Goal: Obtain resource: Download file/media

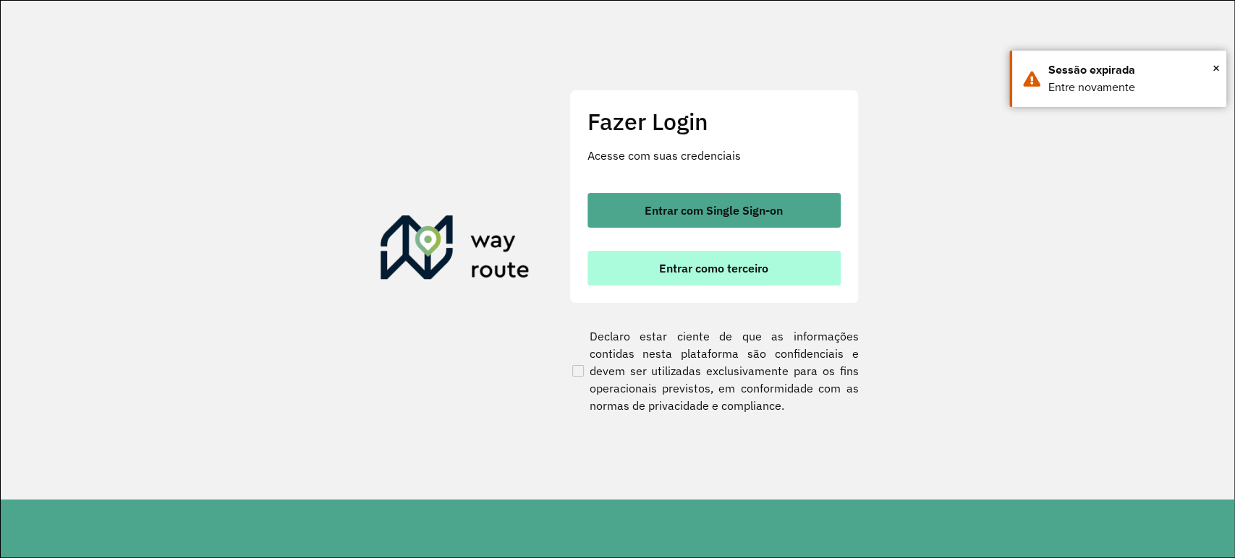
click at [676, 259] on button "Entrar como terceiro" at bounding box center [713, 268] width 253 height 35
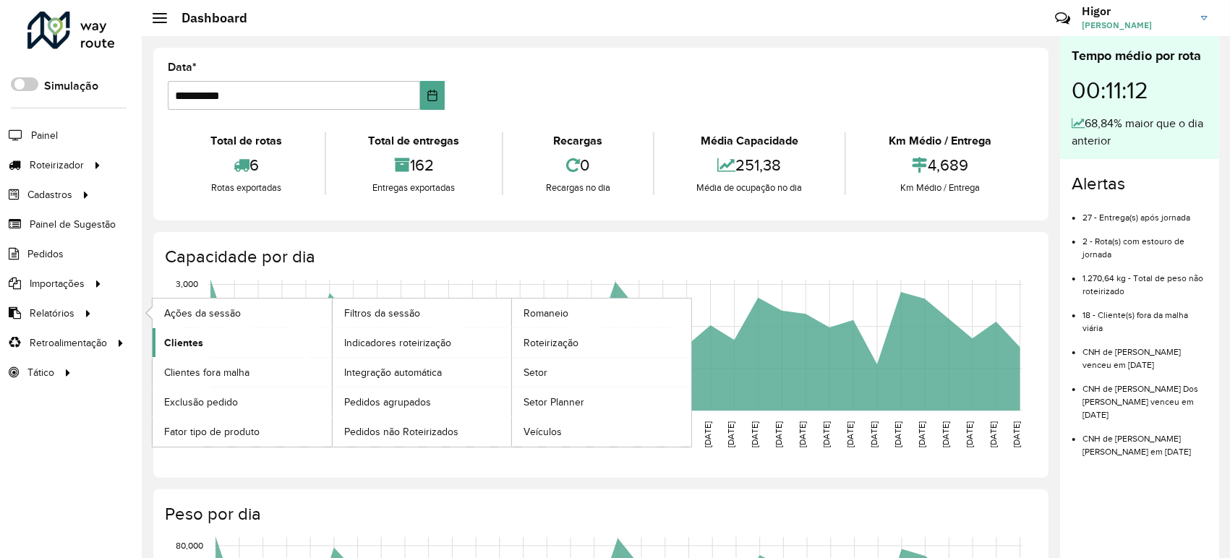
click at [236, 341] on link "Clientes" at bounding box center [242, 342] width 179 height 29
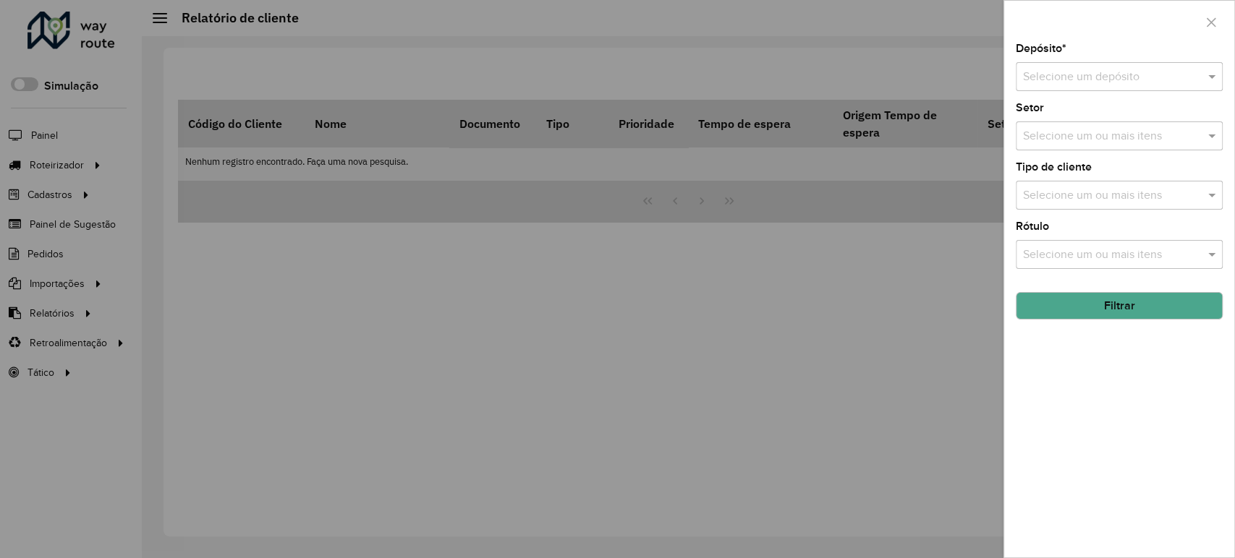
click at [1078, 72] on input "text" at bounding box center [1104, 77] width 163 height 17
click at [1059, 126] on div "GP7 JEQUIE" at bounding box center [1118, 118] width 205 height 25
click at [1106, 299] on button "Filtrar" at bounding box center [1118, 305] width 207 height 27
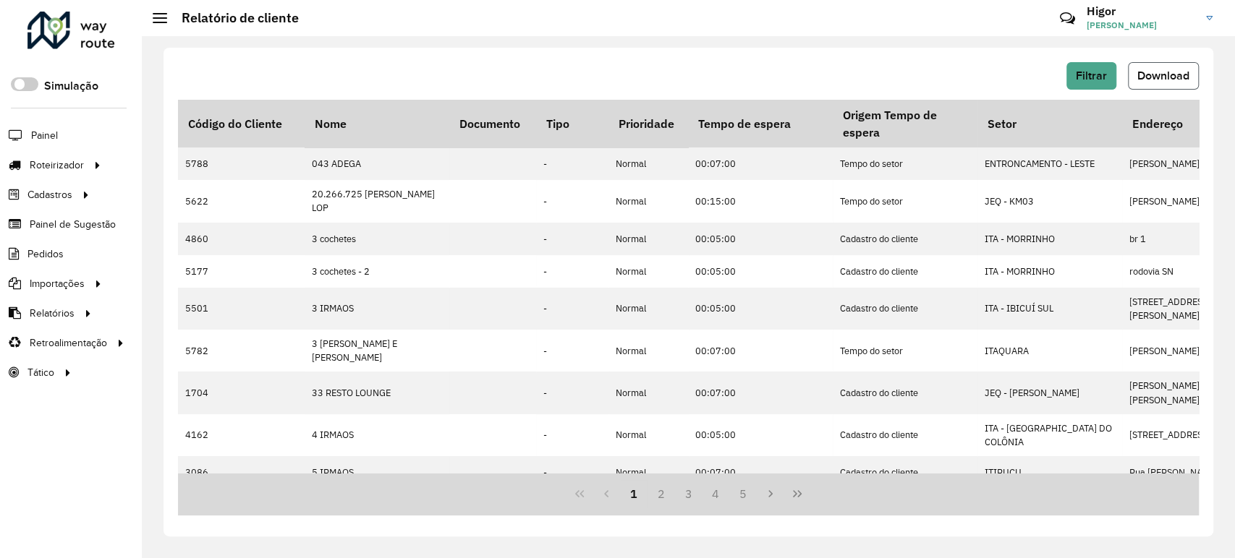
click at [1106, 78] on span "Download" at bounding box center [1163, 75] width 52 height 12
